Goal: Task Accomplishment & Management: Manage account settings

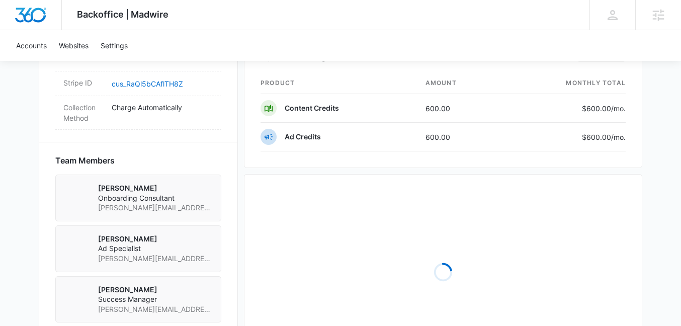
scroll to position [698, 0]
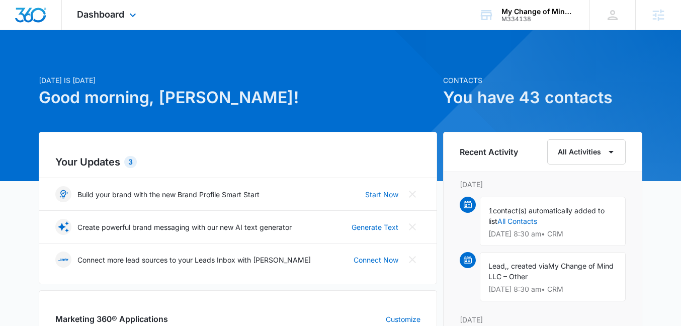
click at [128, 4] on div "Dashboard Apps Reputation Websites Forms CRM Email Social Payments POS Content …" at bounding box center [108, 15] width 92 height 30
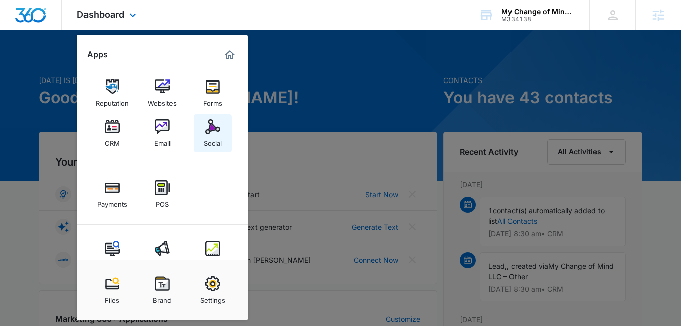
click at [204, 138] on div "Social" at bounding box center [213, 140] width 18 height 13
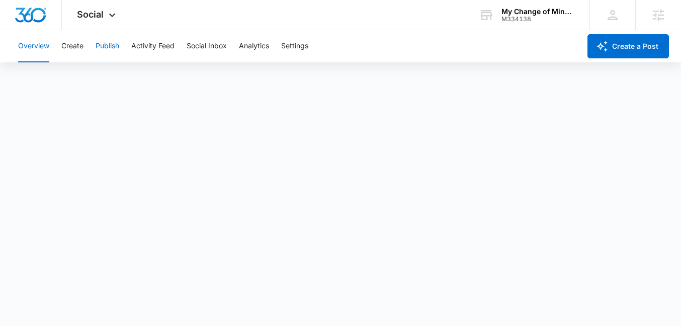
click at [106, 49] on button "Publish" at bounding box center [107, 46] width 24 height 32
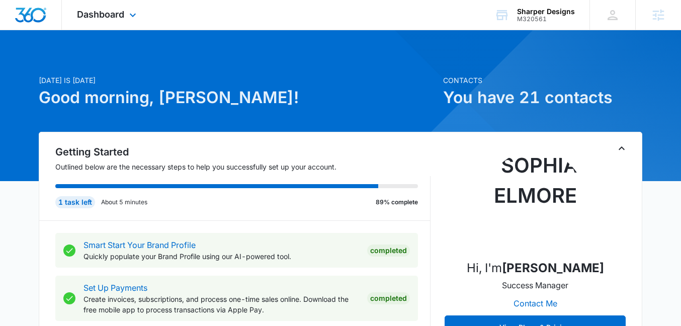
click at [91, 22] on div "Dashboard Apps Reputation Websites Forms CRM Email Social Shop Payments POS Con…" at bounding box center [108, 15] width 92 height 30
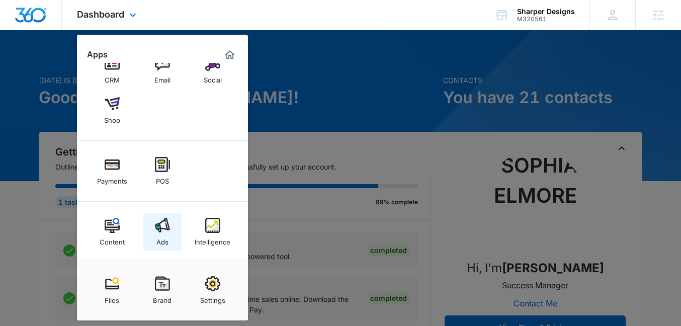
scroll to position [65, 0]
click at [157, 226] on img at bounding box center [162, 223] width 15 height 15
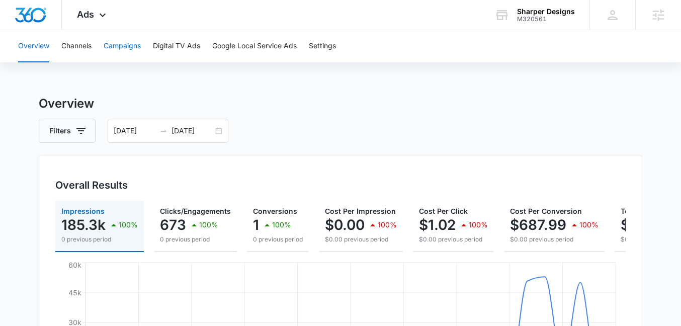
click at [112, 50] on button "Campaigns" at bounding box center [122, 46] width 37 height 32
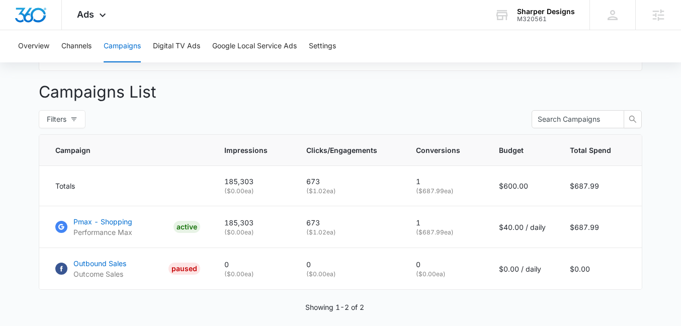
scroll to position [391, 0]
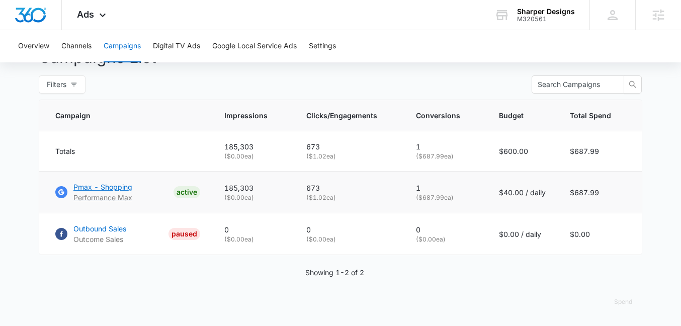
click at [89, 183] on p "Pmax - Shopping" at bounding box center [102, 186] width 59 height 11
